Goal: Find specific page/section: Find specific page/section

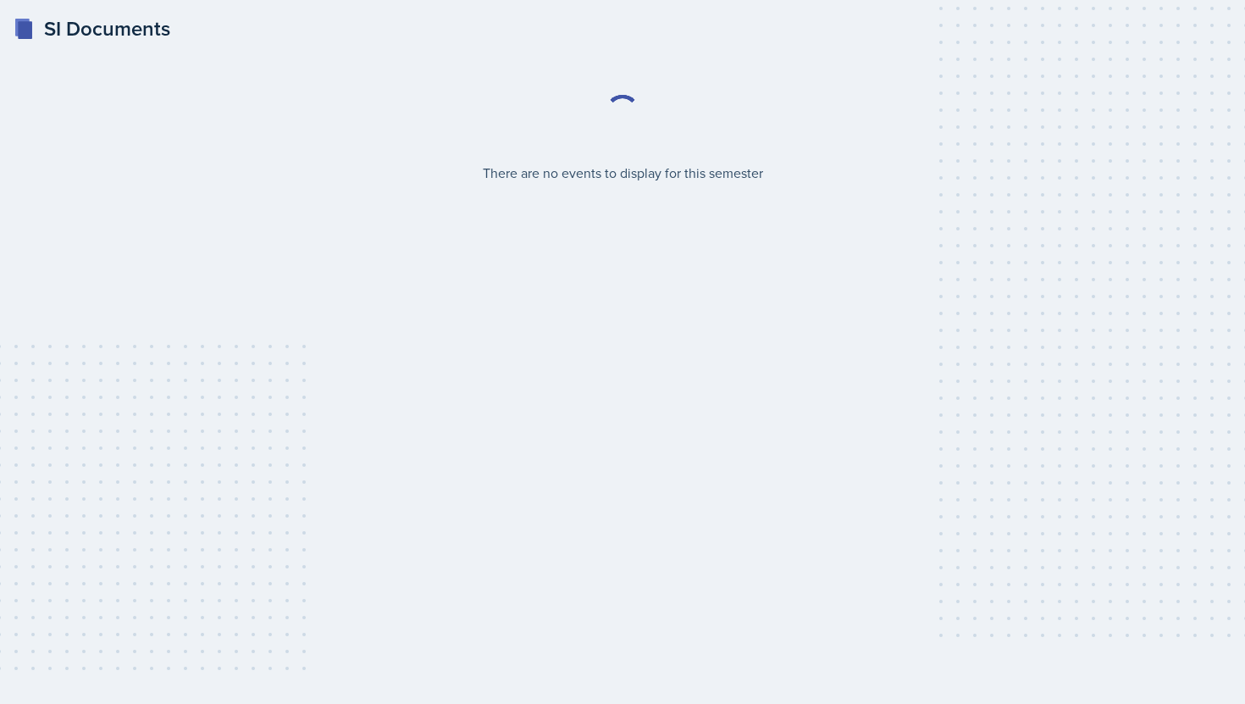
select select "2bed604d-1099-4043-b1bc-2365e8740244"
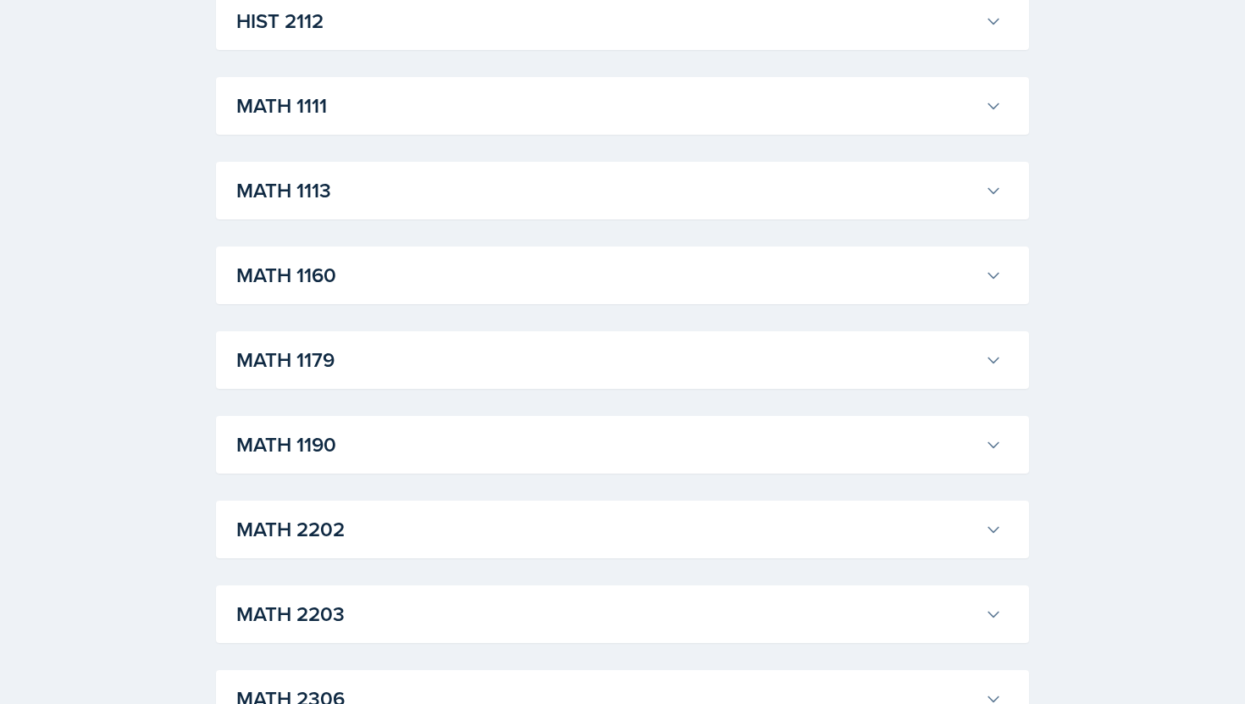
click at [478, 433] on h3 "MATH 1190" at bounding box center [607, 444] width 742 height 30
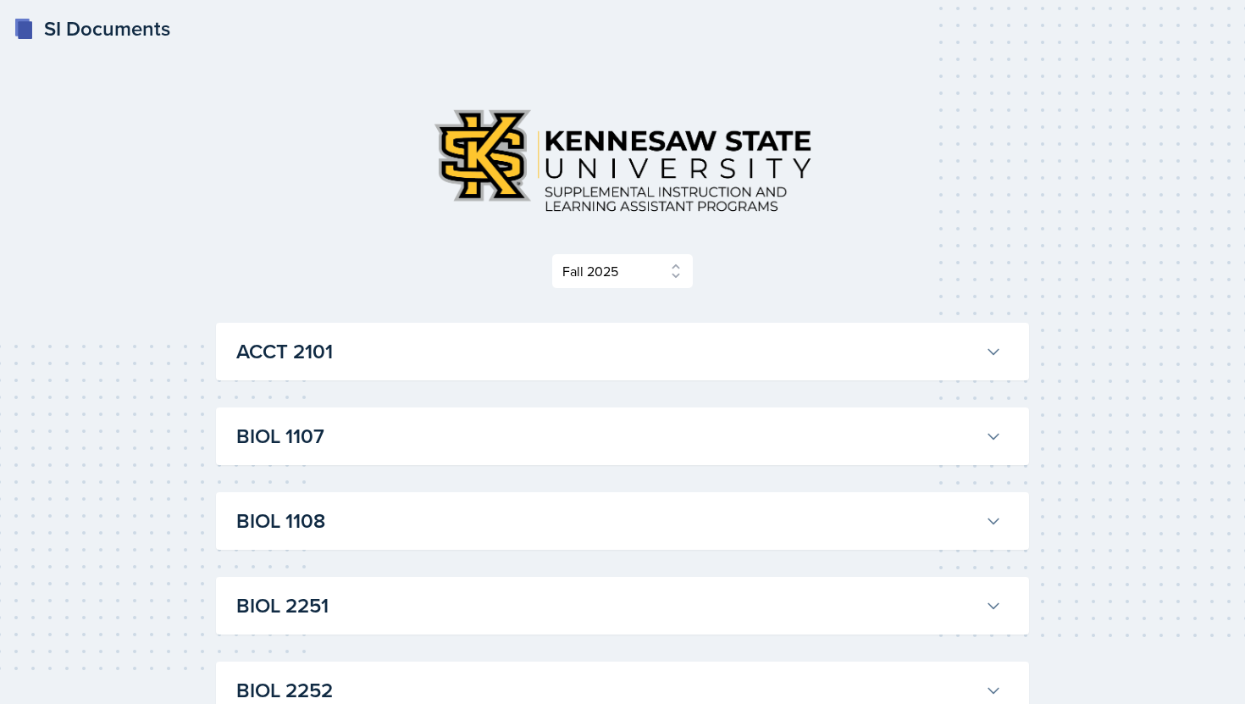
select select "2bed604d-1099-4043-b1bc-2365e8740244"
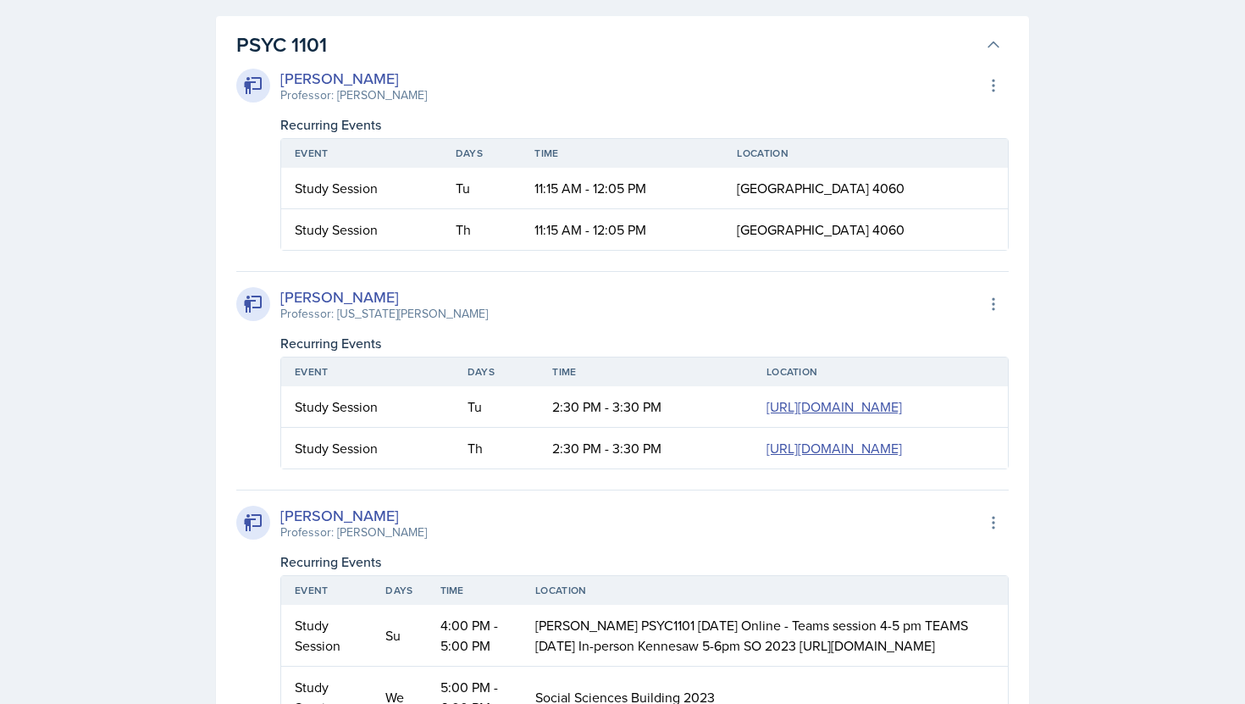
scroll to position [4815, 0]
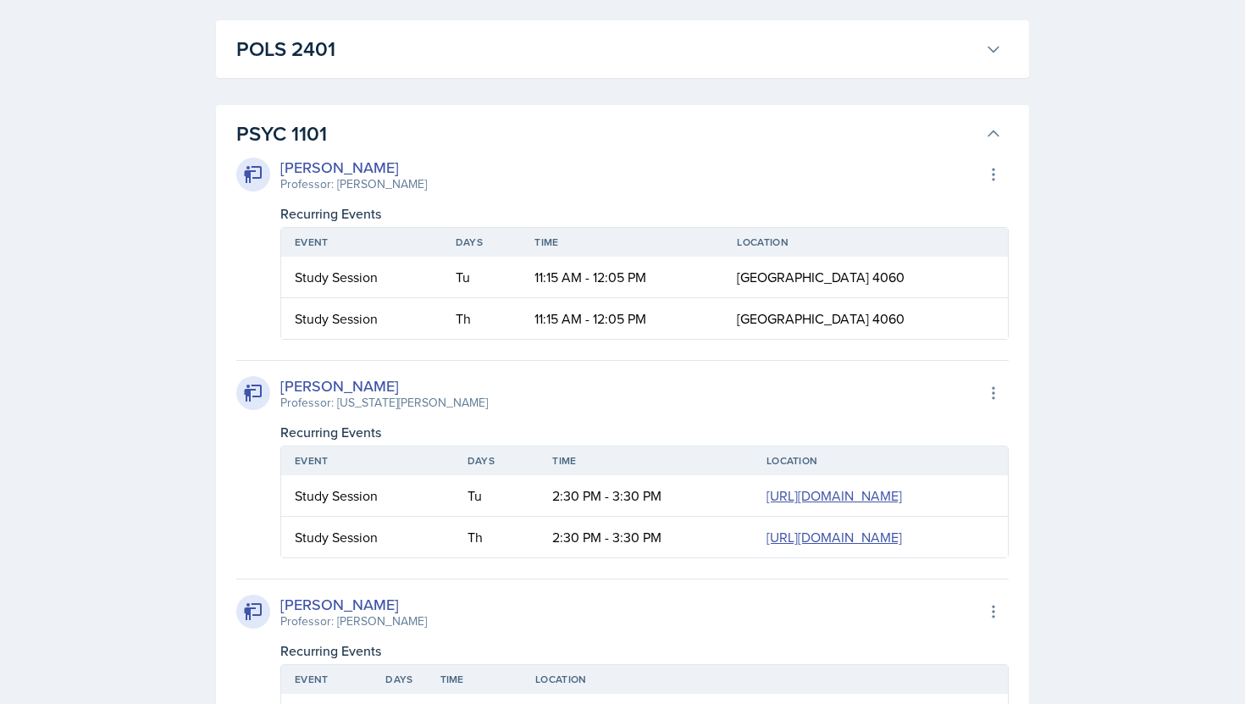
click at [998, 142] on icon at bounding box center [993, 133] width 17 height 17
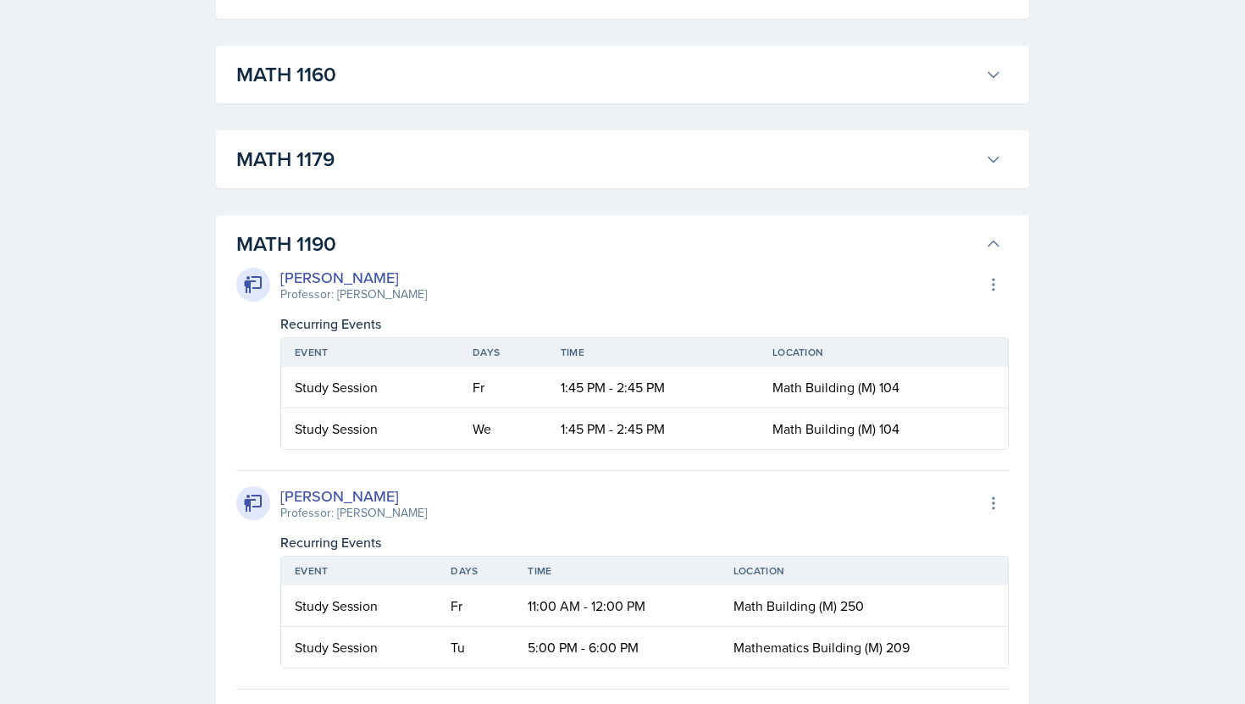
scroll to position [1644, 0]
